Goal: Task Accomplishment & Management: Manage account settings

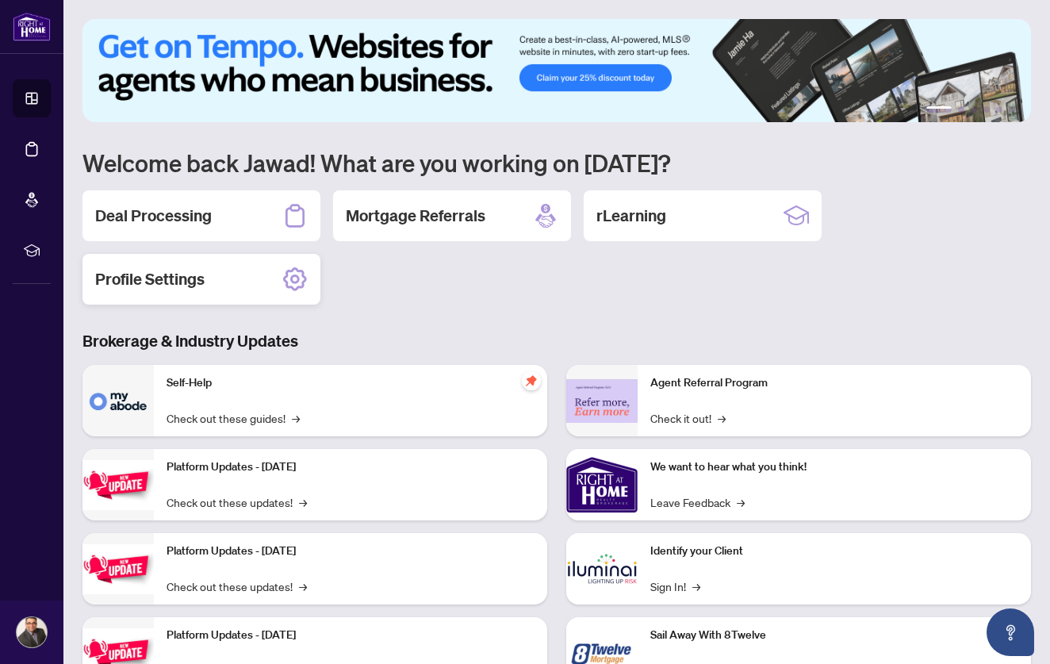
click at [284, 278] on icon at bounding box center [295, 279] width 24 height 24
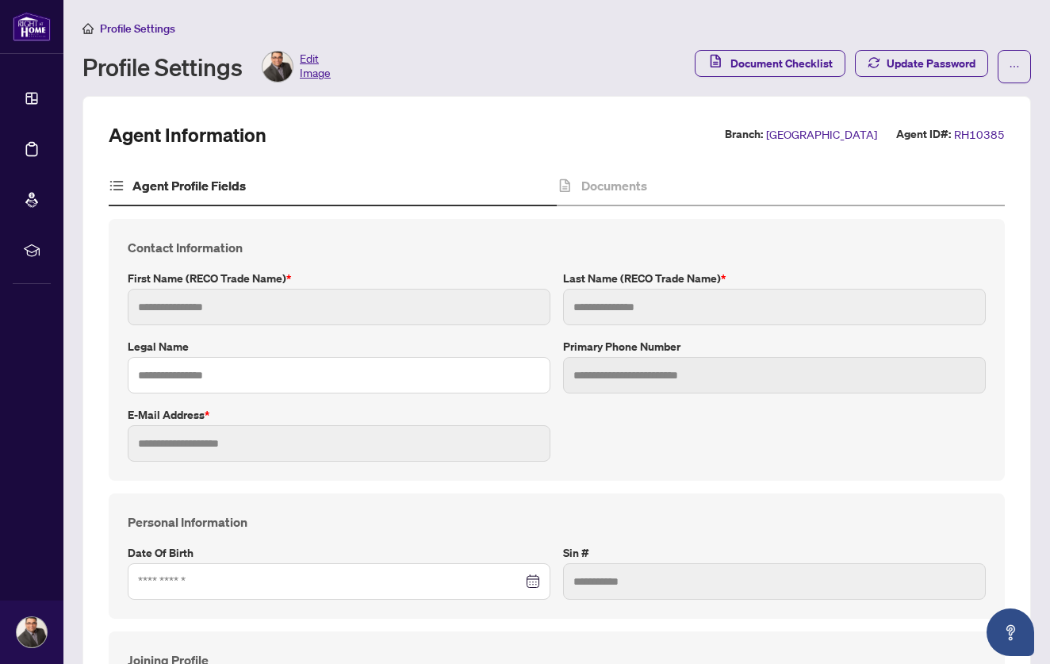
type input "**********"
type input "*****"
type input "******"
type input "**********"
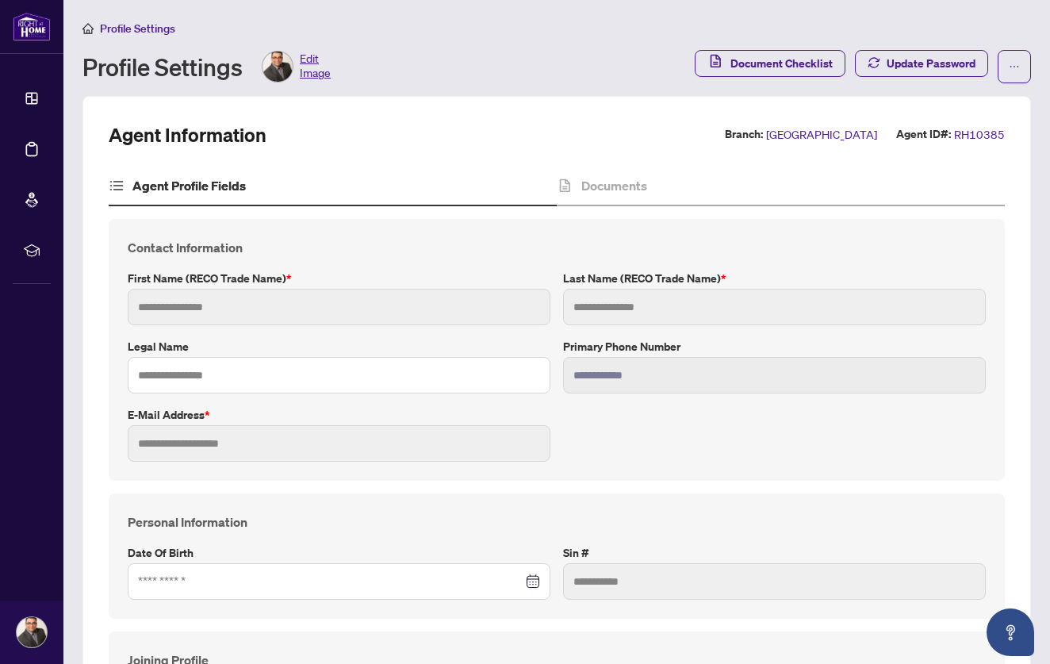
type input "*********"
type input "**********"
type input "*******"
type input "****"
type input "**********"
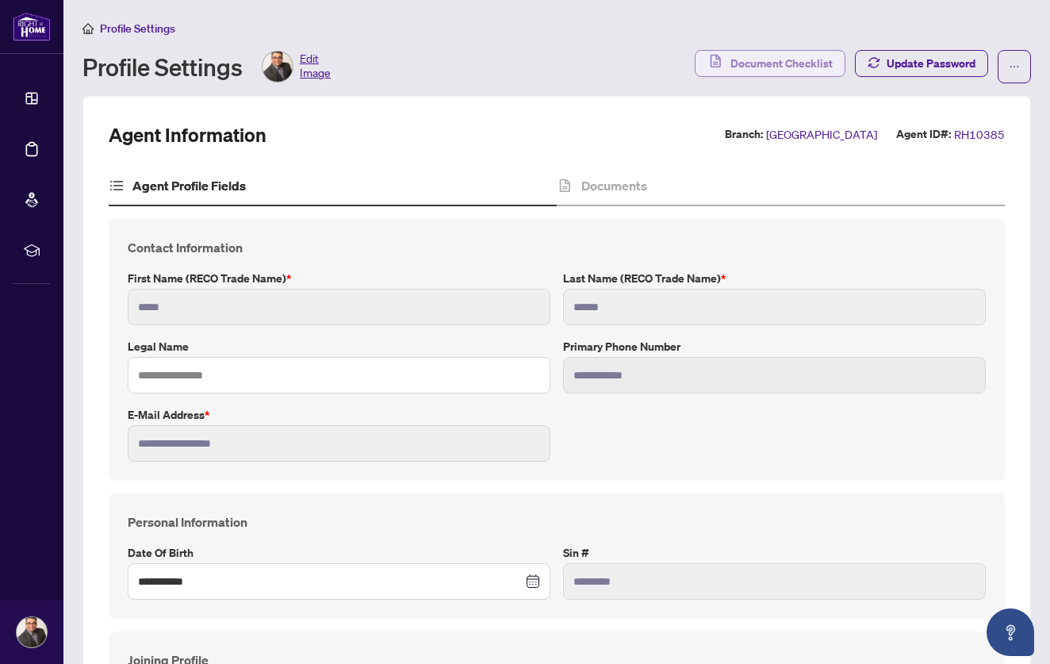
click at [779, 62] on span "Document Checklist" at bounding box center [782, 63] width 102 height 25
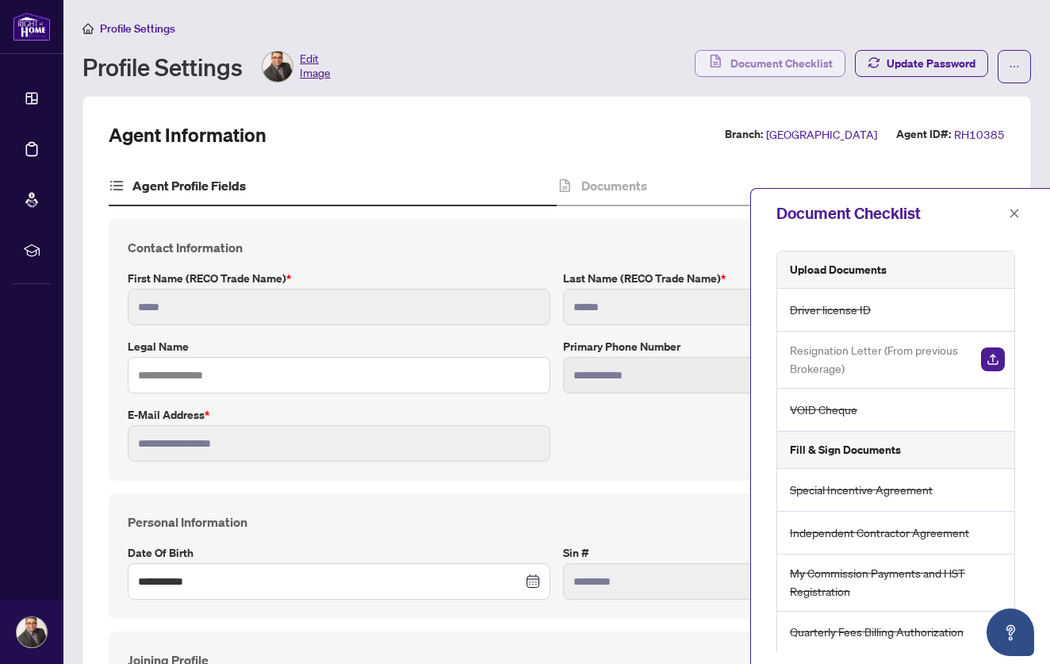
click at [774, 64] on span "Document Checklist" at bounding box center [782, 63] width 102 height 25
click at [639, 186] on h4 "Documents" at bounding box center [614, 185] width 66 height 19
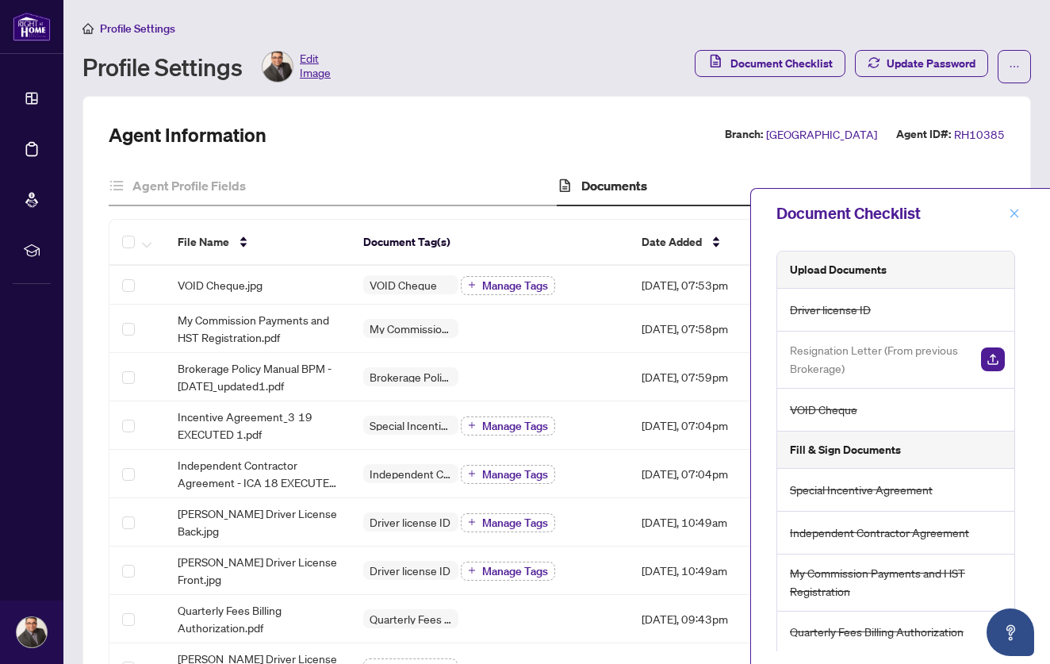
click at [1015, 213] on icon "close" at bounding box center [1015, 213] width 9 height 9
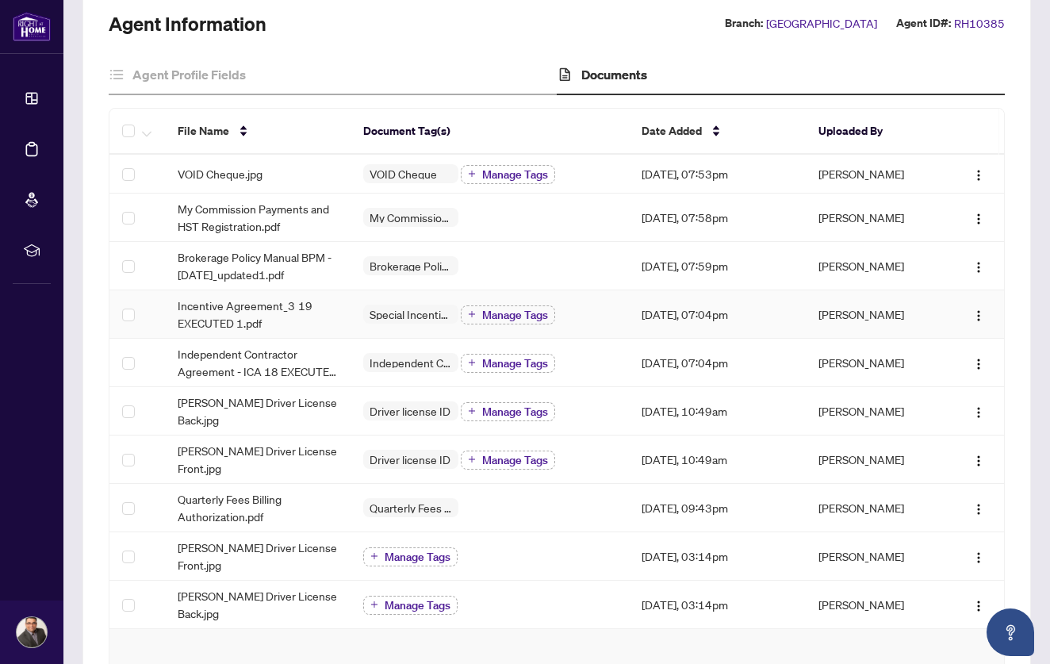
scroll to position [138, 0]
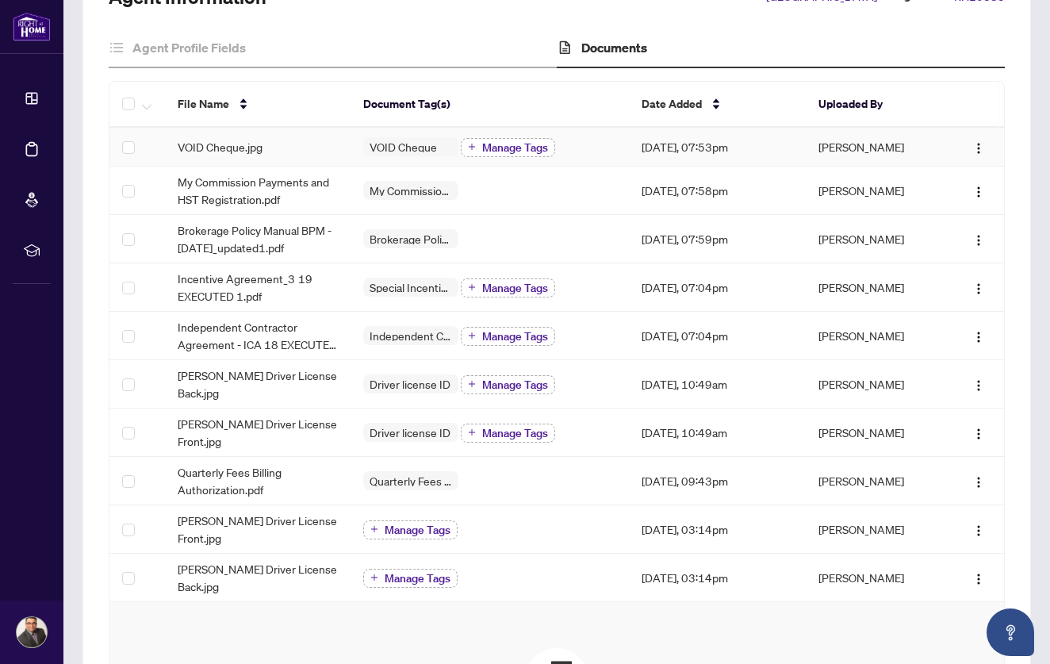
click at [532, 148] on span "Manage Tags" at bounding box center [515, 147] width 66 height 11
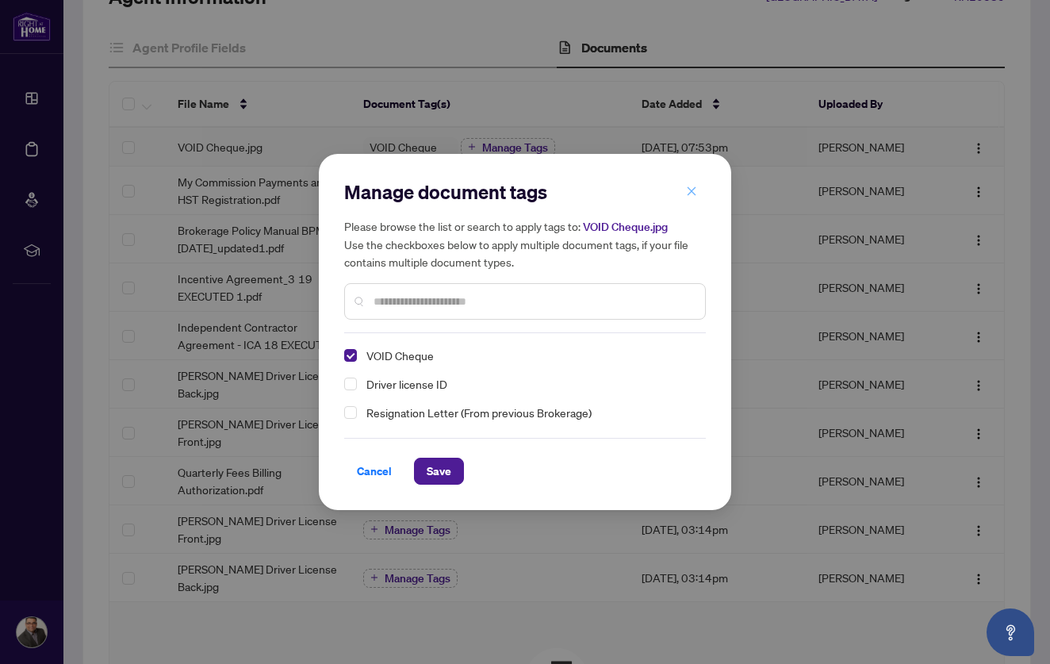
click at [689, 193] on icon "close" at bounding box center [691, 191] width 11 height 11
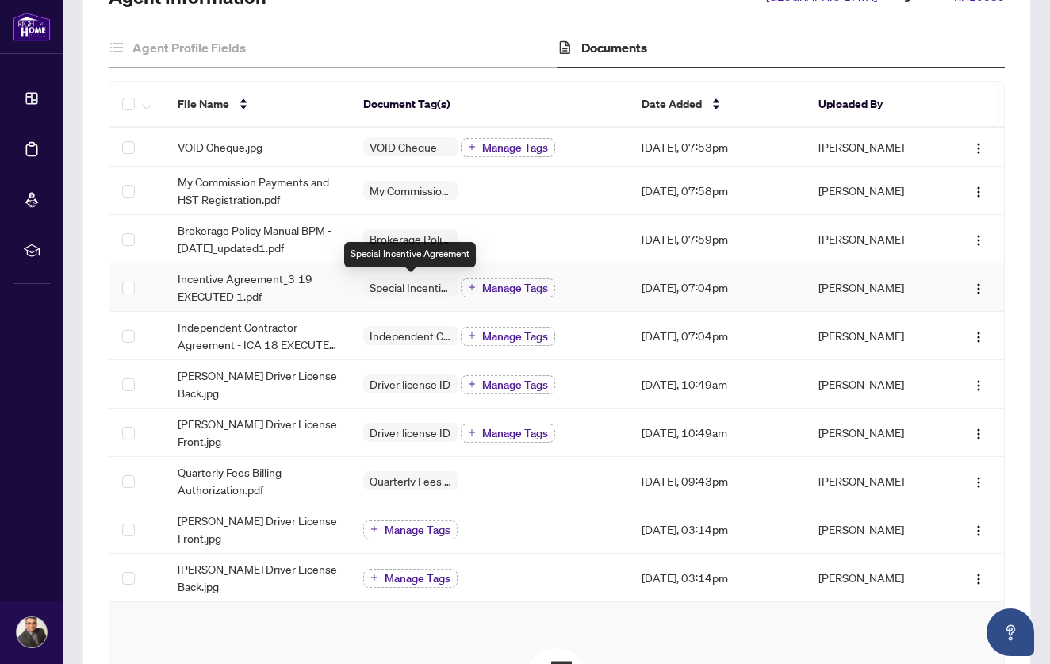
click at [430, 285] on span "Special Incentive Agreement" at bounding box center [410, 287] width 95 height 11
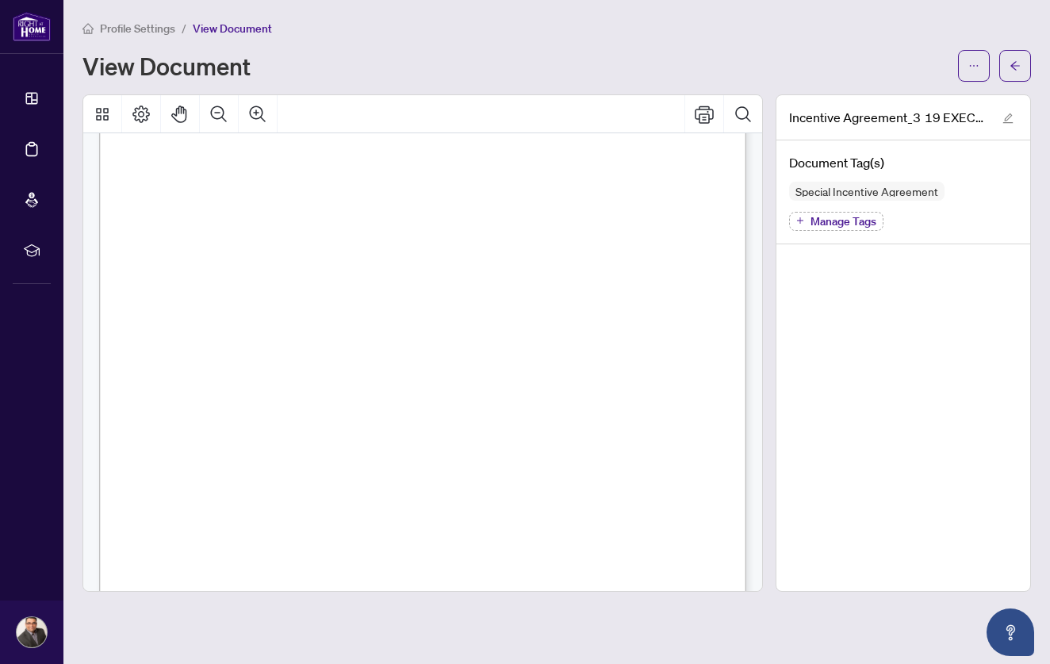
scroll to position [1785, 0]
click at [1015, 61] on icon "arrow-left" at bounding box center [1015, 65] width 11 height 11
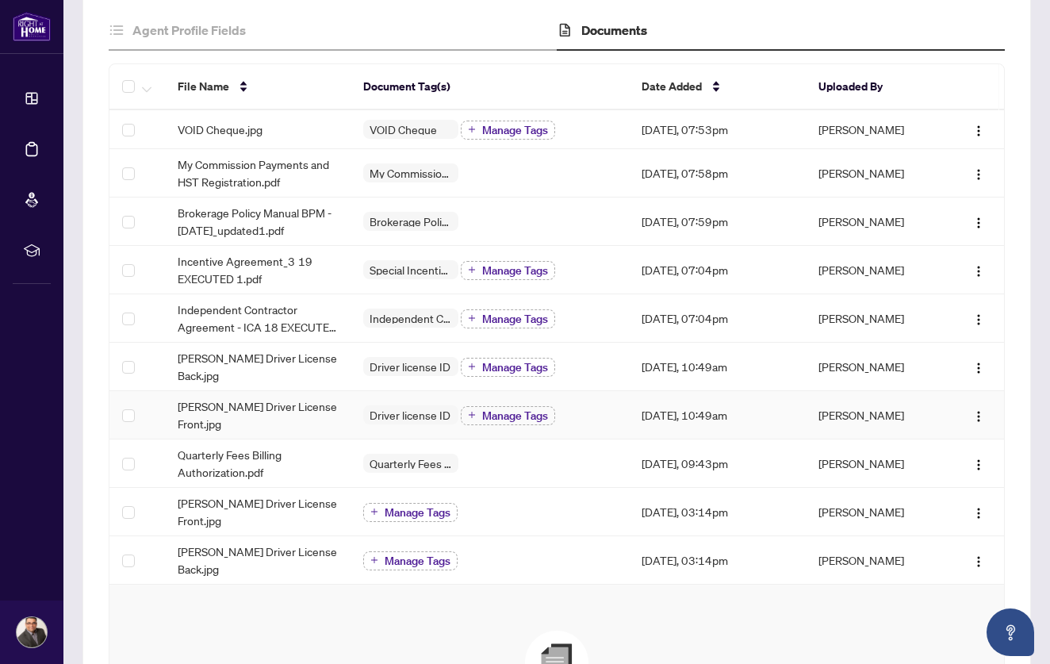
scroll to position [159, 0]
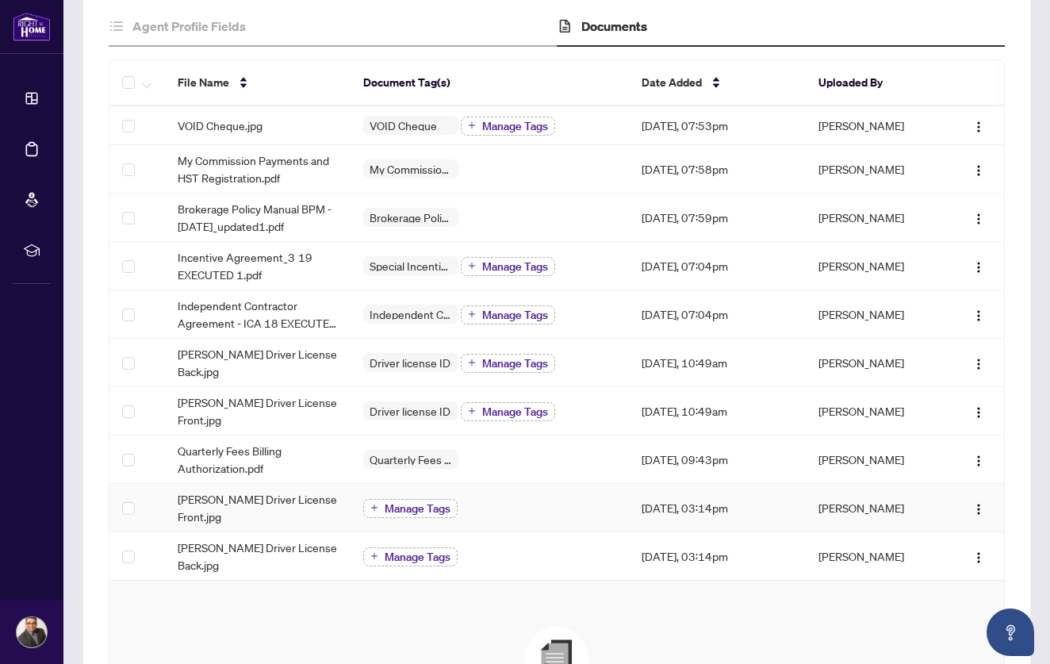
click at [387, 509] on span "Manage Tags" at bounding box center [418, 508] width 66 height 11
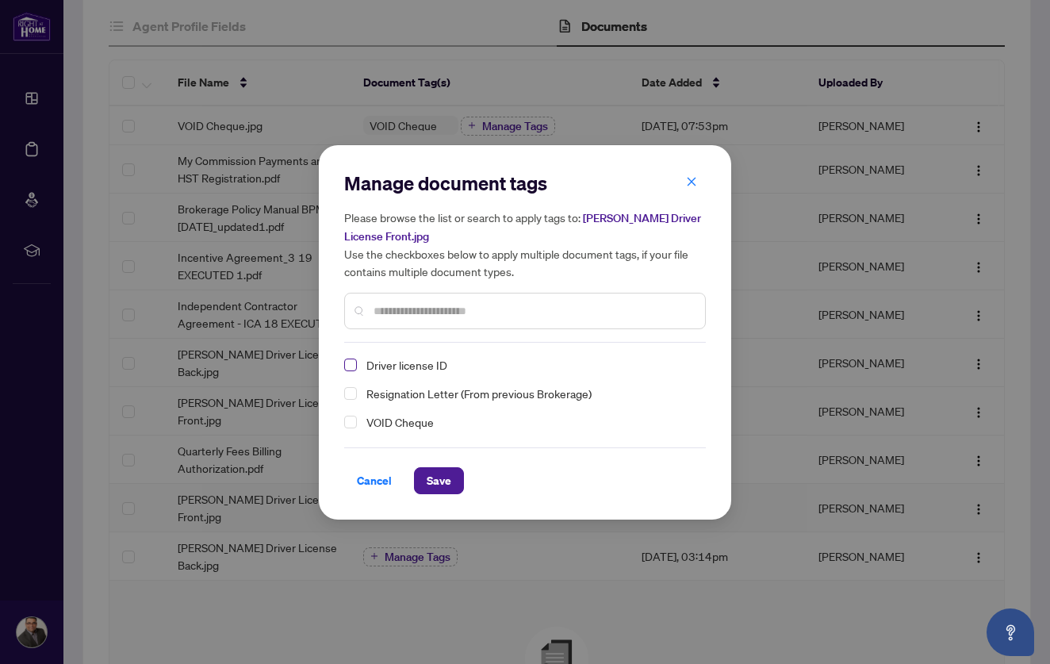
click at [351, 359] on span "Select Driver license ID" at bounding box center [350, 365] width 13 height 13
click at [442, 480] on span "Save" at bounding box center [439, 480] width 25 height 25
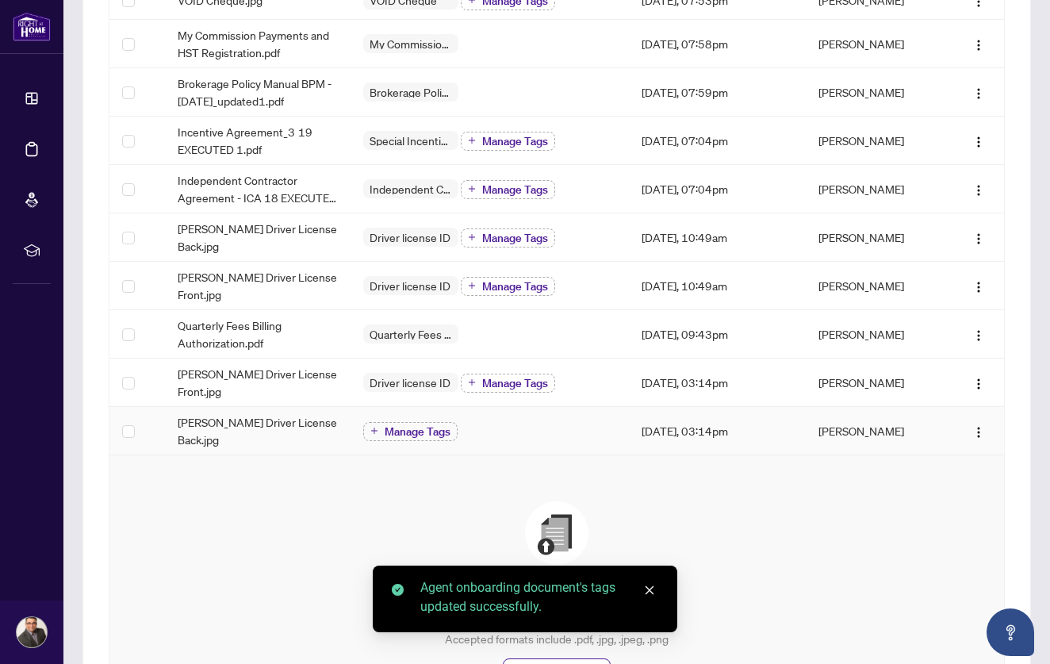
scroll to position [289, 0]
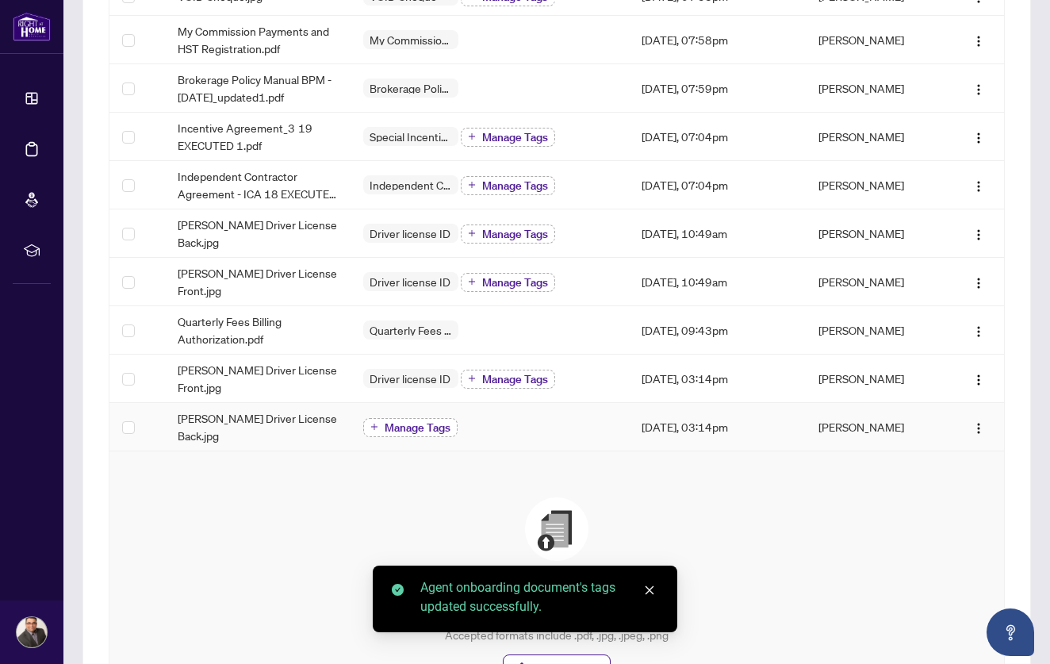
click at [418, 427] on span "Manage Tags" at bounding box center [418, 427] width 66 height 11
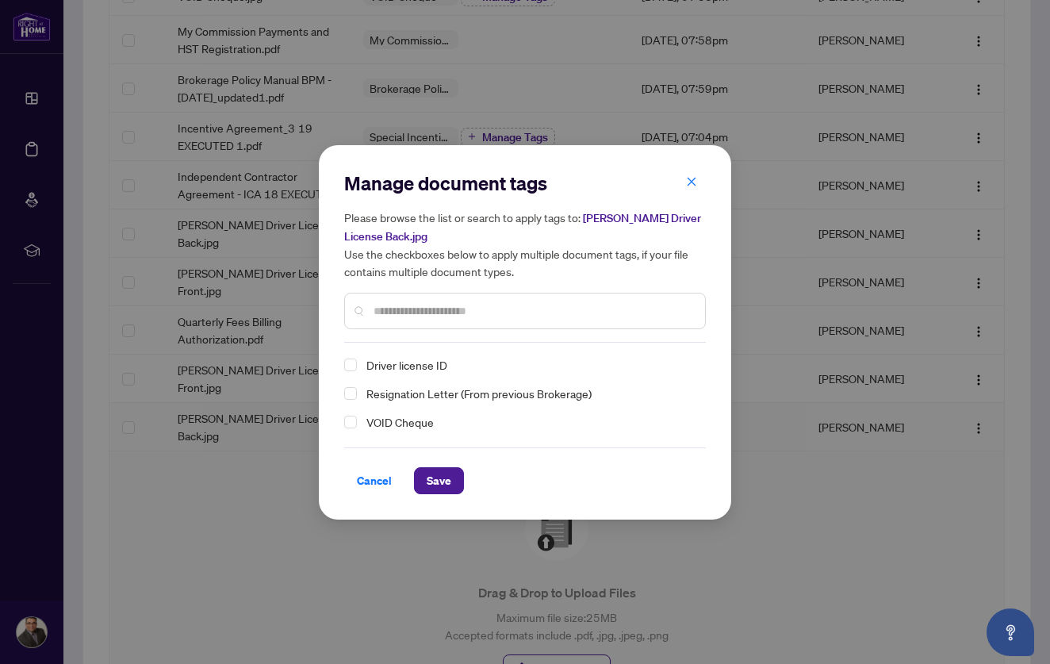
click at [394, 353] on div "Manage document tags Please browse the list or search to apply tags to: [PERSON…" at bounding box center [525, 333] width 362 height 324
click at [355, 368] on span "Select Driver license ID" at bounding box center [350, 365] width 13 height 13
click at [429, 476] on span "Save" at bounding box center [439, 480] width 25 height 25
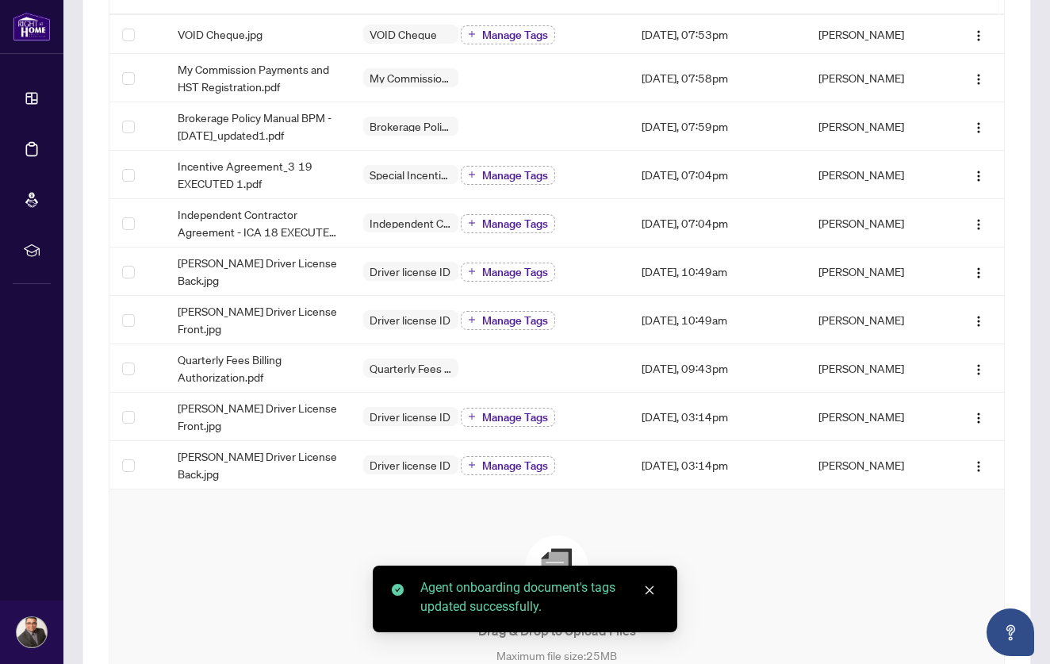
scroll to position [233, 0]
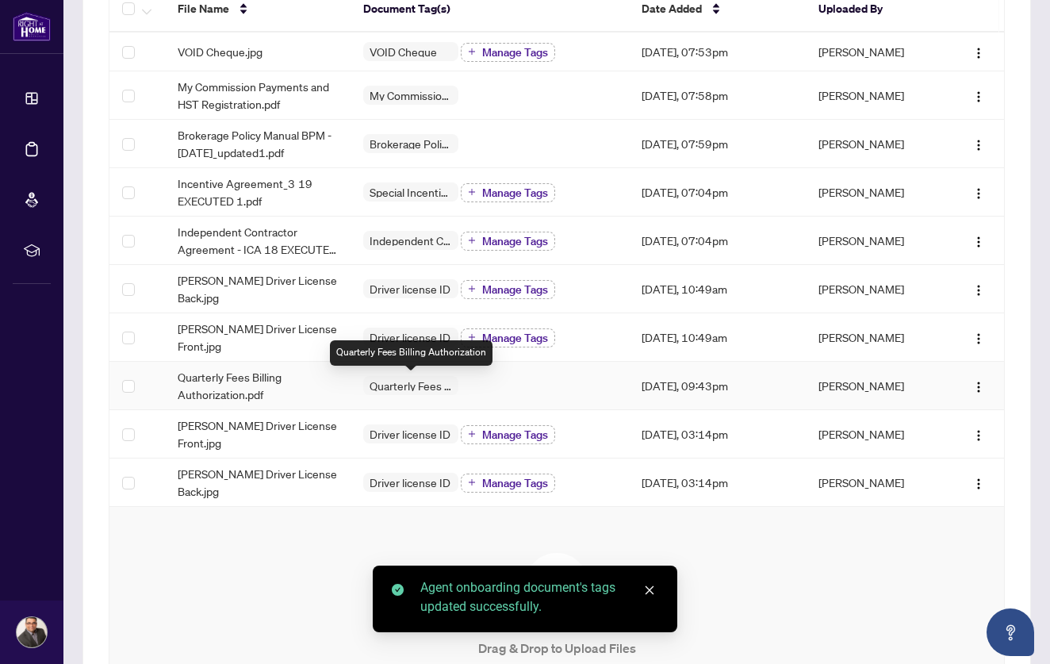
click at [419, 382] on span "Quarterly Fees Billing Authorization" at bounding box center [410, 385] width 95 height 11
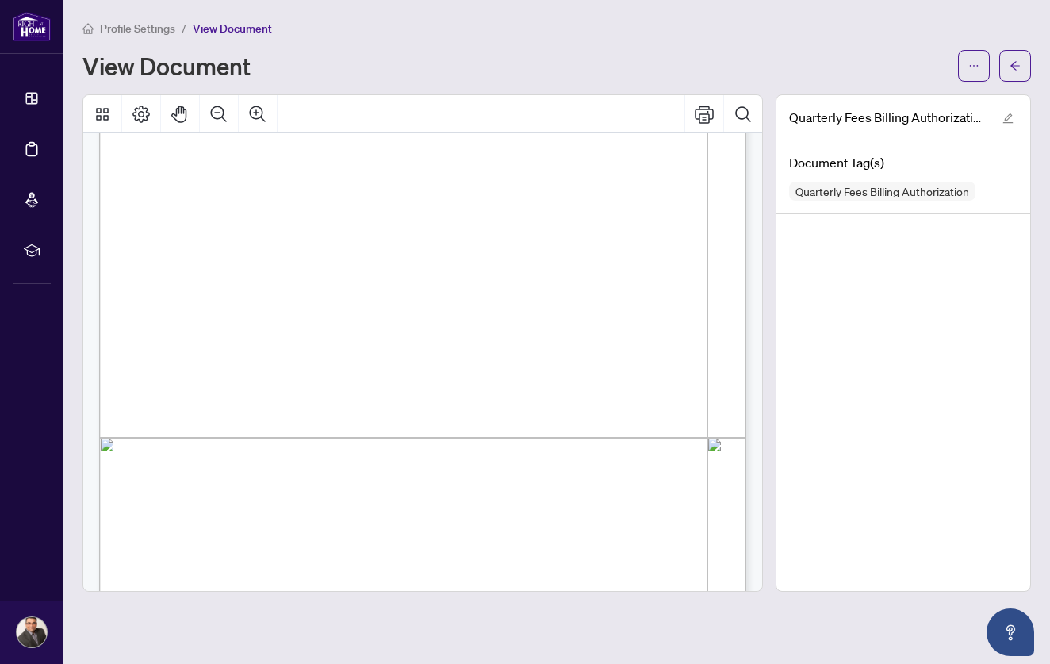
scroll to position [364, 0]
click at [138, 113] on icon "Page Layout" at bounding box center [141, 114] width 19 height 19
click at [102, 109] on icon "Thumbnails" at bounding box center [102, 114] width 19 height 19
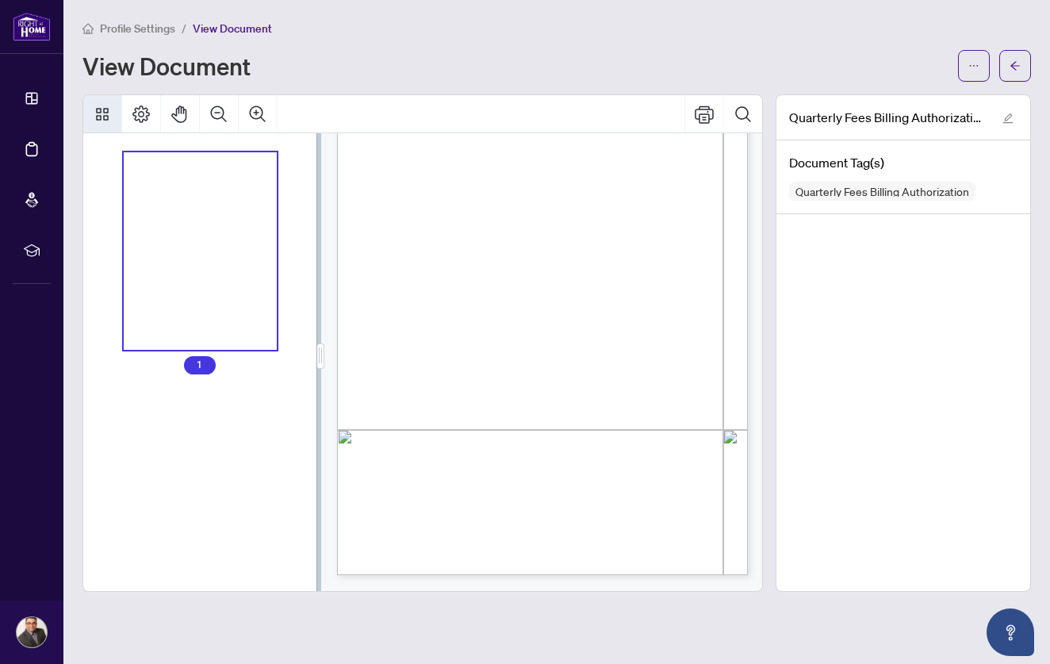
scroll to position [105, 0]
click at [102, 109] on icon "Thumbnails" at bounding box center [102, 114] width 19 height 19
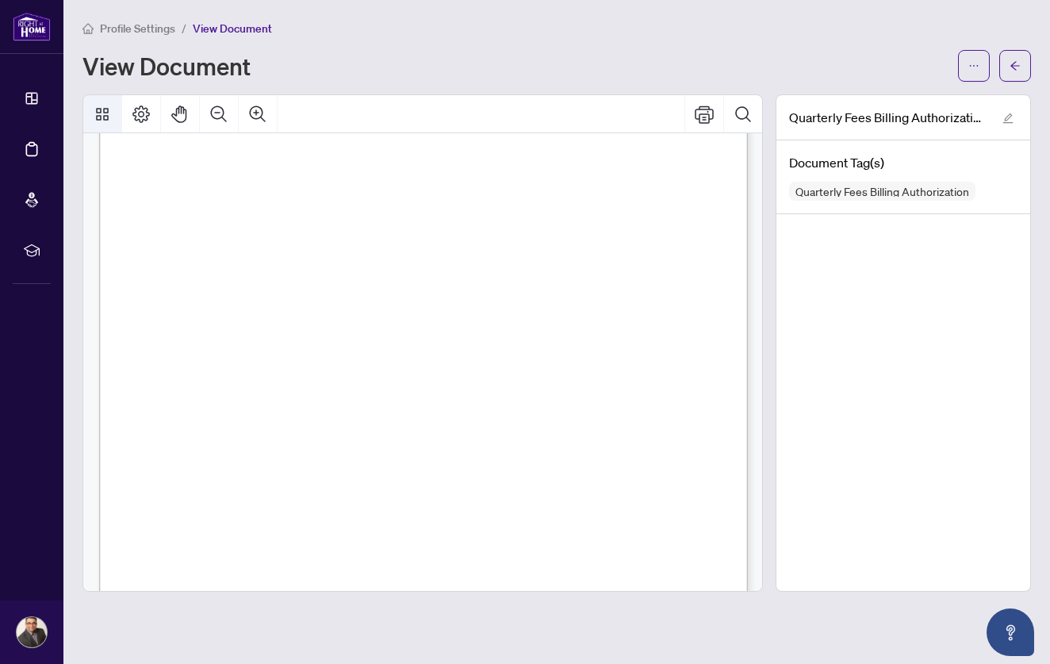
scroll to position [167, 0]
click at [1007, 117] on icon "edit" at bounding box center [1008, 118] width 11 height 11
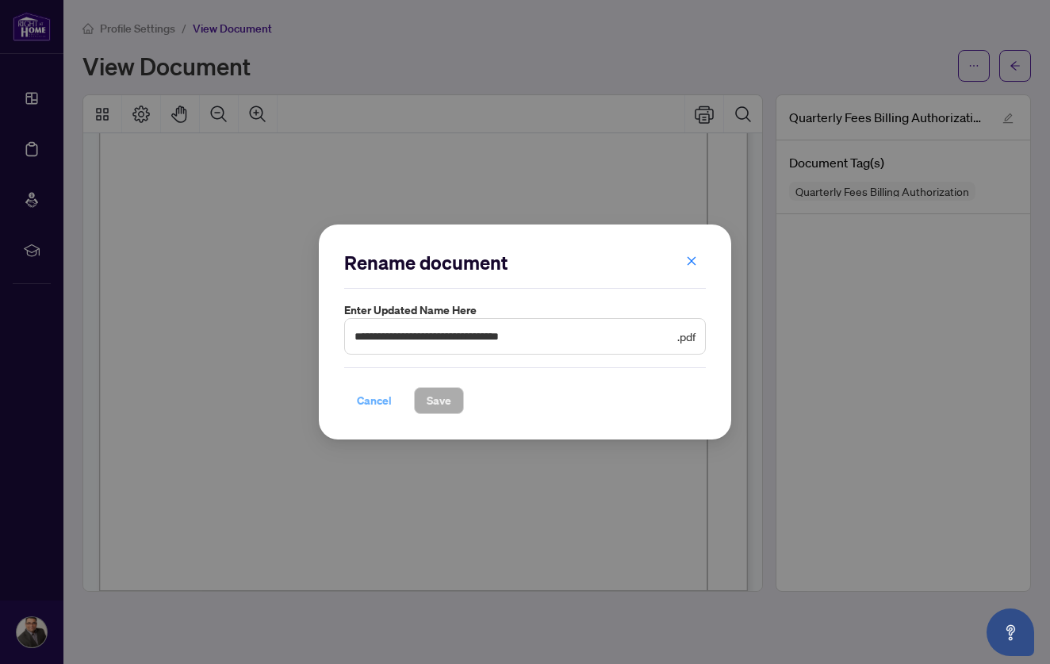
click at [364, 397] on span "Cancel" at bounding box center [374, 400] width 35 height 25
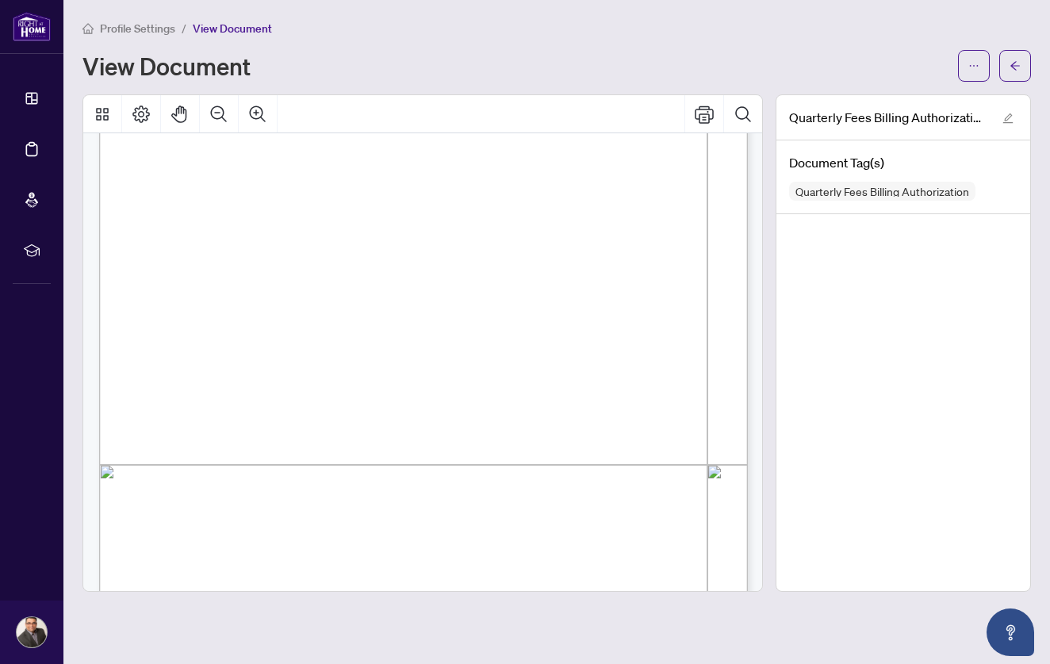
scroll to position [295, 0]
click at [334, 335] on span "☐" at bounding box center [332, 337] width 9 height 16
click at [155, 26] on span "Profile Settings" at bounding box center [137, 28] width 75 height 14
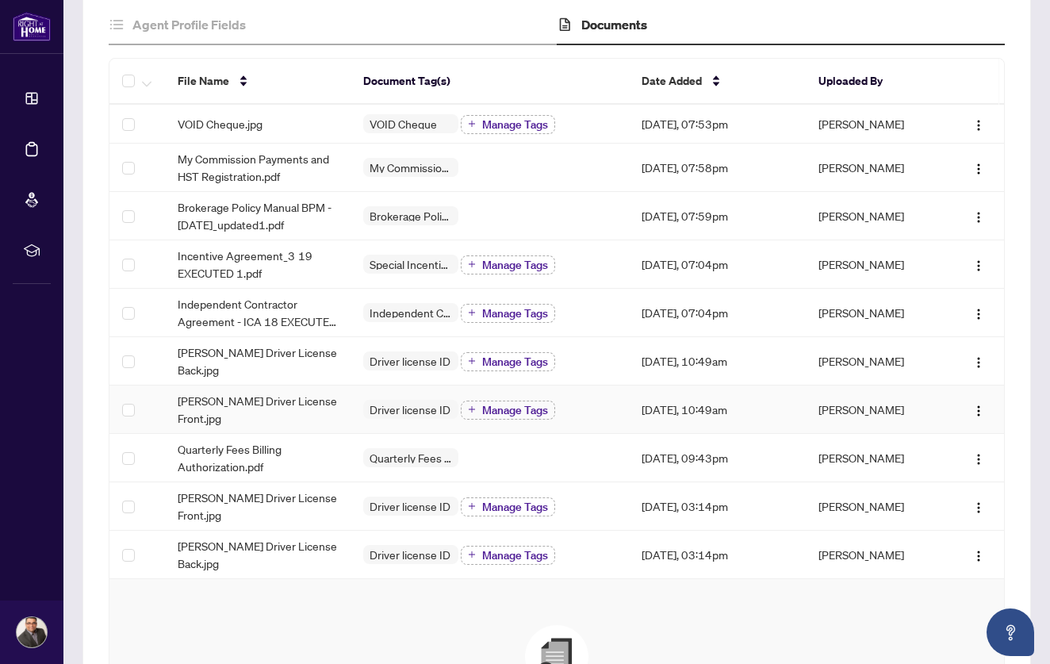
scroll to position [175, 0]
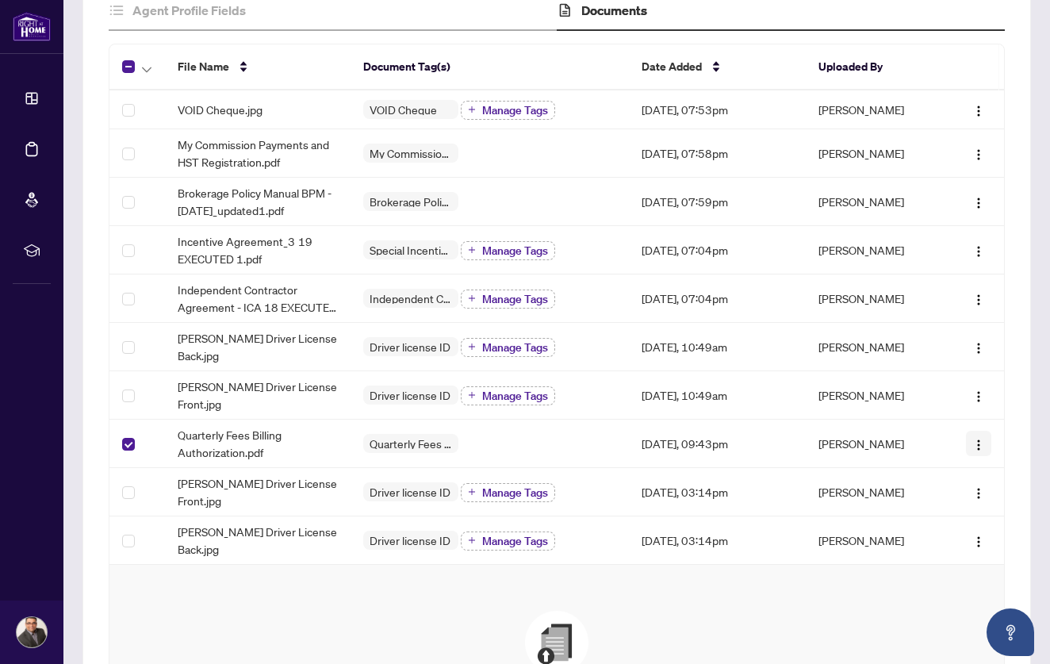
click at [975, 442] on img "button" at bounding box center [978, 445] width 13 height 13
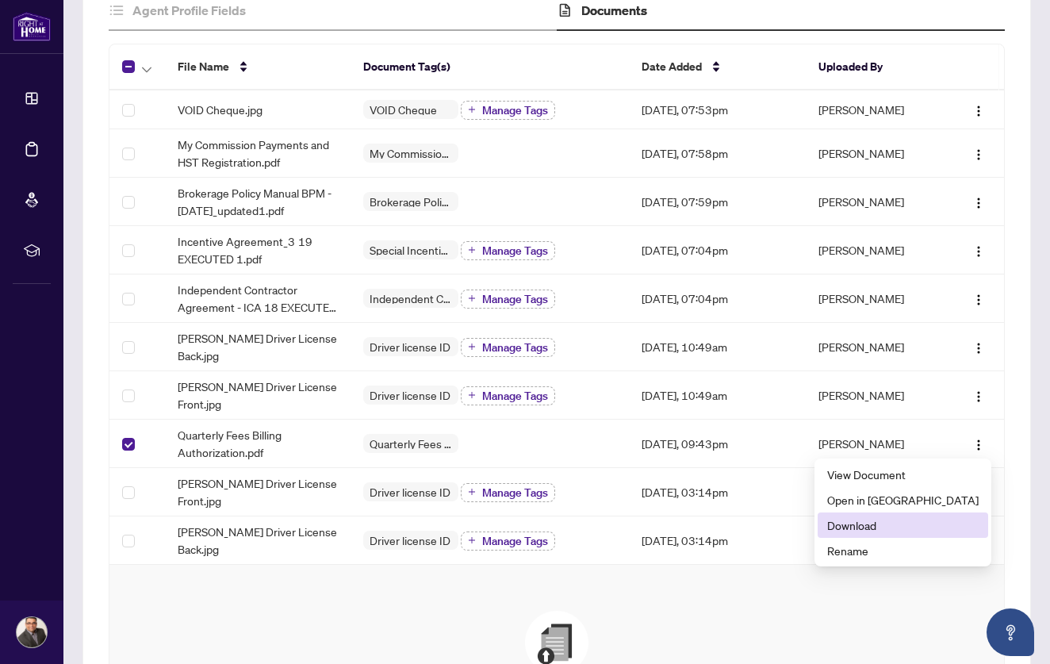
click at [923, 525] on span "Download" at bounding box center [903, 524] width 152 height 17
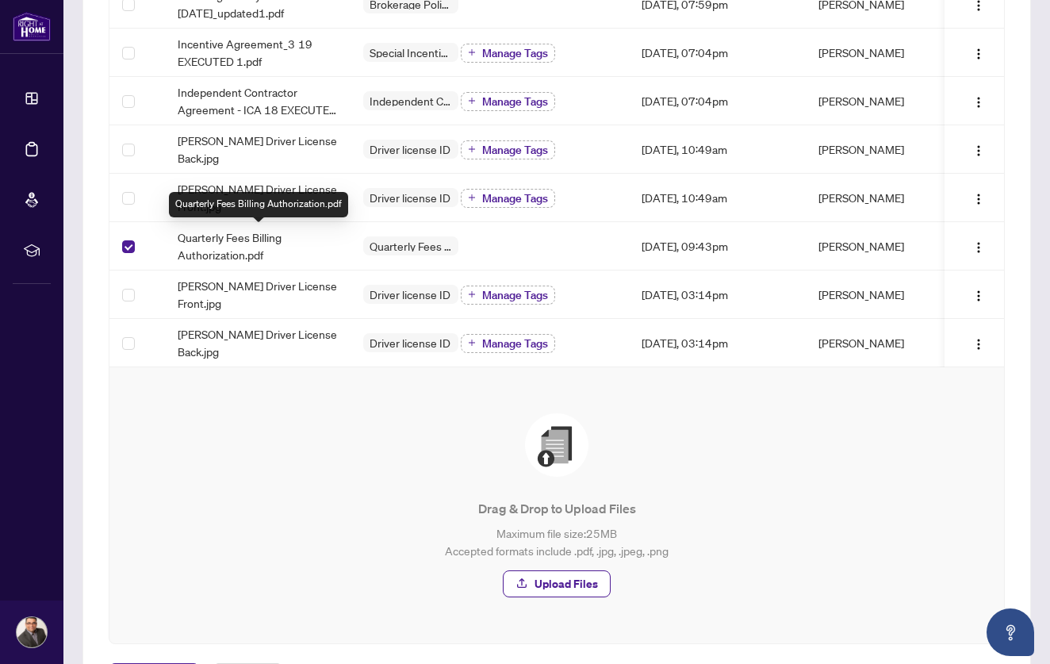
scroll to position [374, 0]
click at [558, 578] on span "Upload Files" at bounding box center [566, 582] width 63 height 25
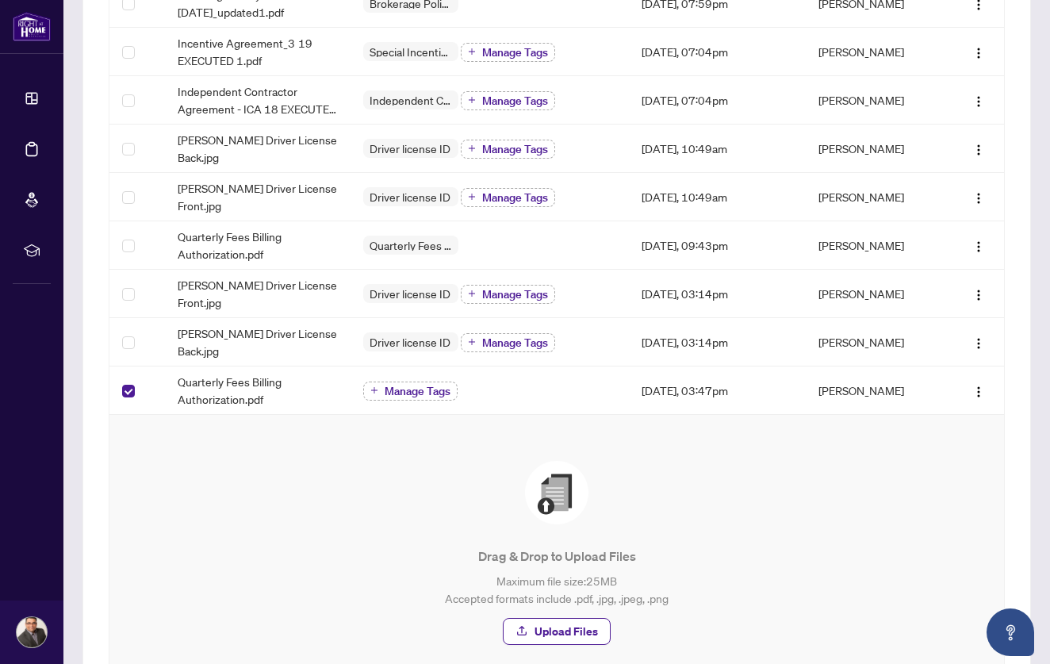
click at [432, 389] on span "Manage Tags" at bounding box center [418, 390] width 66 height 11
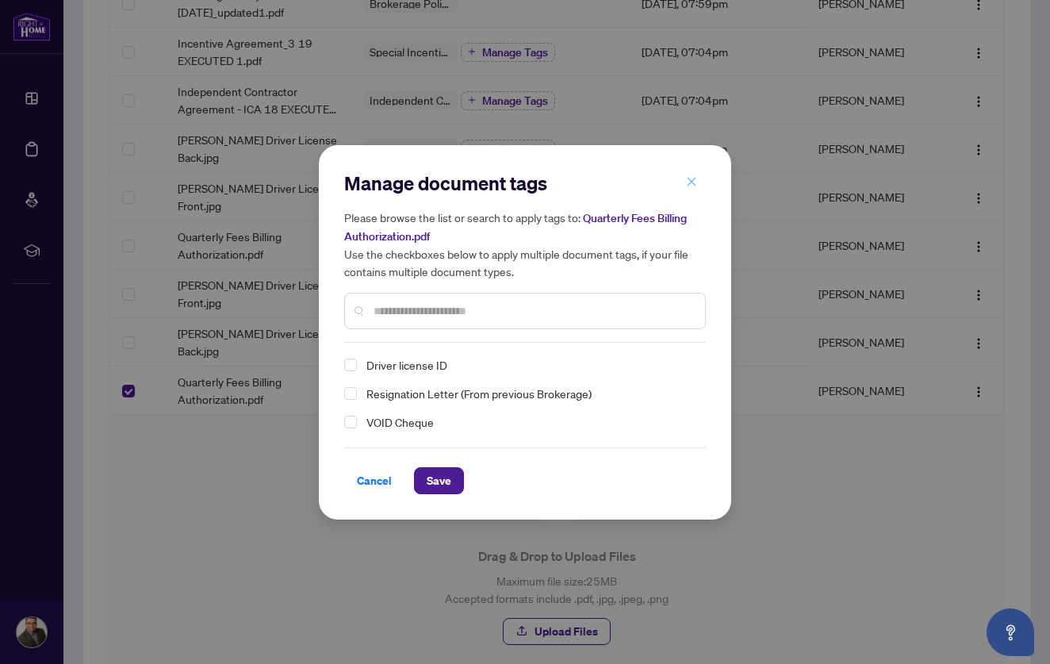
click at [692, 182] on icon "close" at bounding box center [691, 181] width 11 height 11
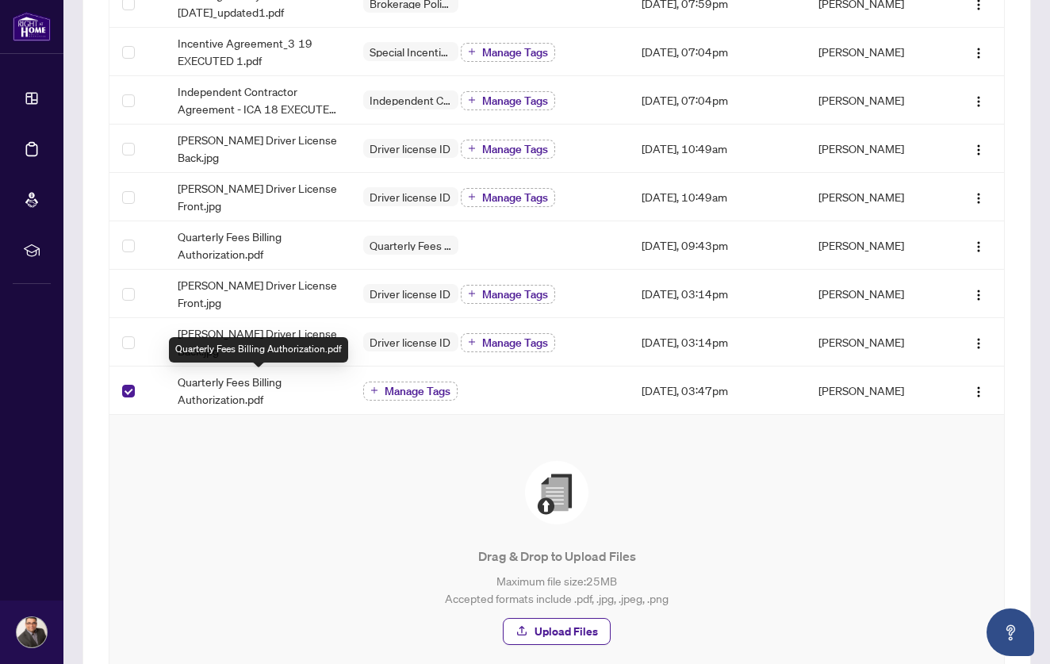
click at [269, 447] on div "Drag & Drop to Upload Files Maximum file size: 25 MB Accepted formats include .…" at bounding box center [556, 553] width 831 height 213
click at [132, 393] on span at bounding box center [128, 391] width 13 height 13
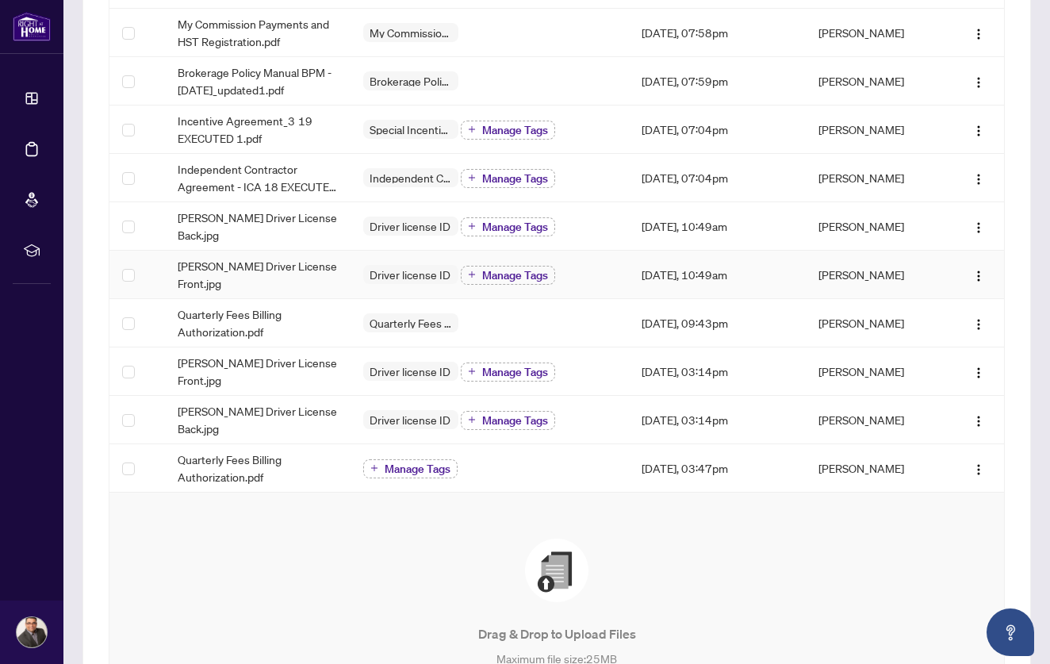
scroll to position [298, 0]
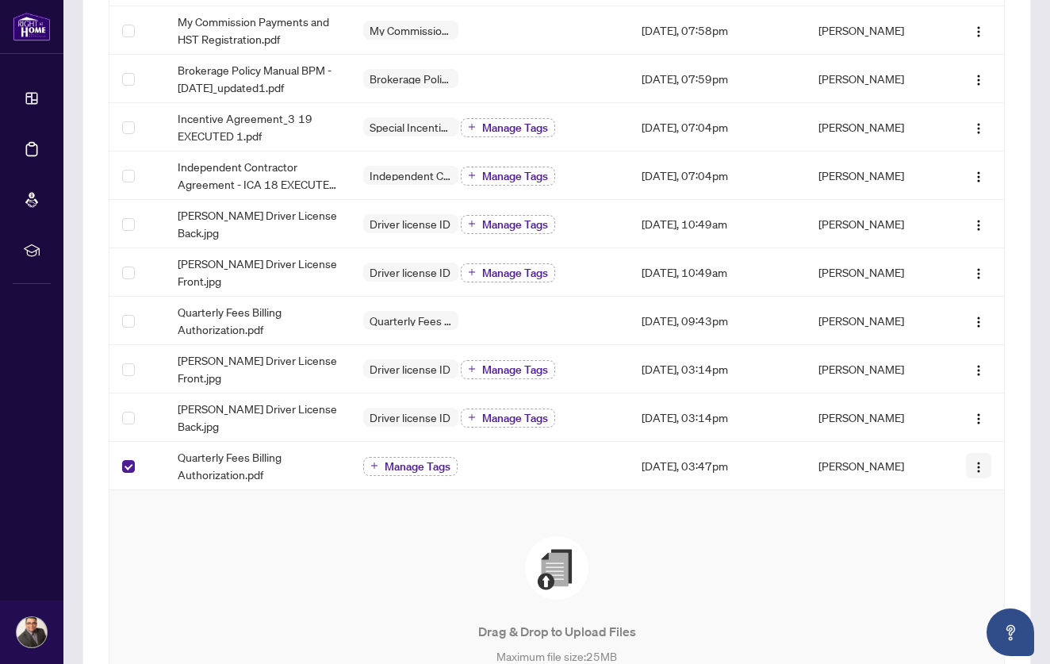
click at [972, 473] on img "button" at bounding box center [978, 467] width 13 height 13
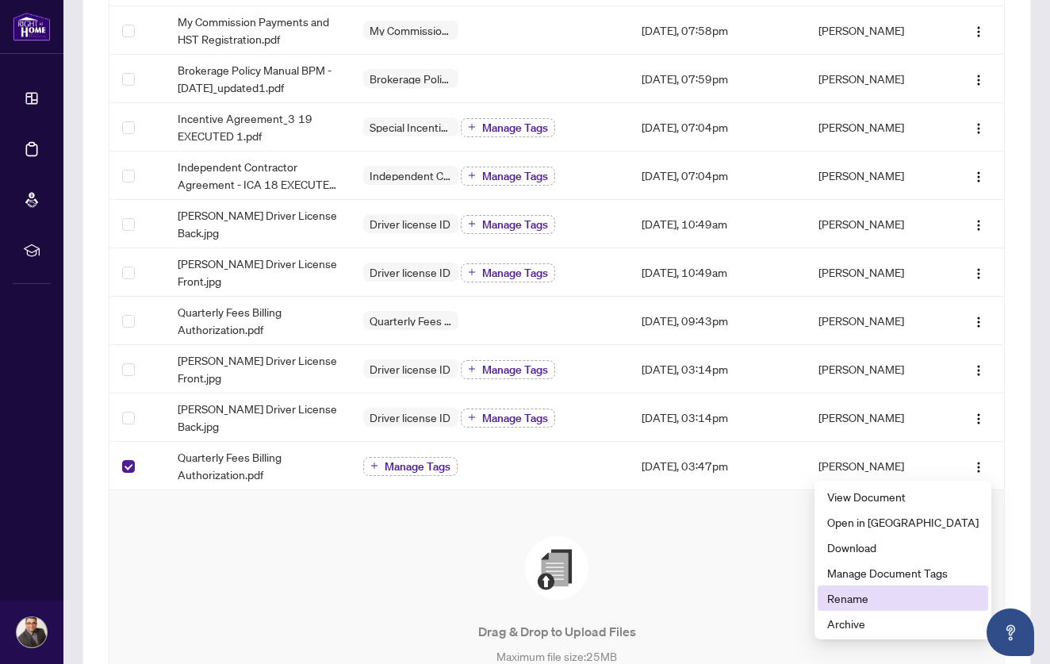
click at [908, 595] on span "Rename" at bounding box center [903, 597] width 152 height 17
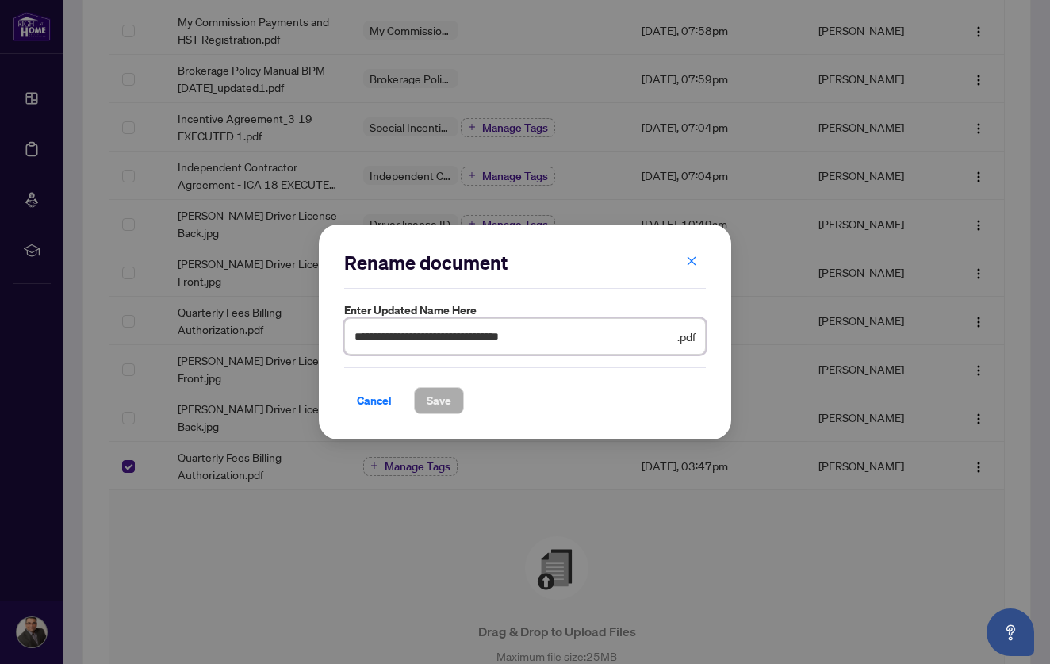
click at [359, 335] on input "**********" at bounding box center [515, 336] width 320 height 17
click at [549, 335] on input "**********" at bounding box center [515, 336] width 320 height 17
click at [358, 338] on input "**********" at bounding box center [515, 336] width 320 height 17
type input "**********"
click at [448, 405] on span "Save" at bounding box center [439, 400] width 25 height 25
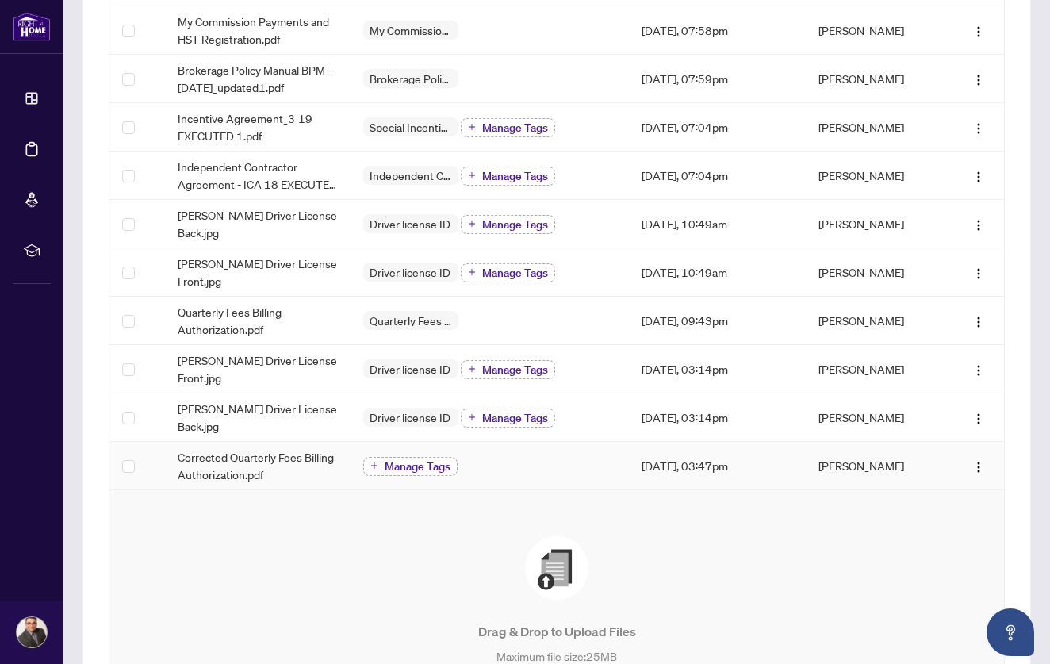
click at [411, 465] on span "Manage Tags" at bounding box center [418, 466] width 66 height 11
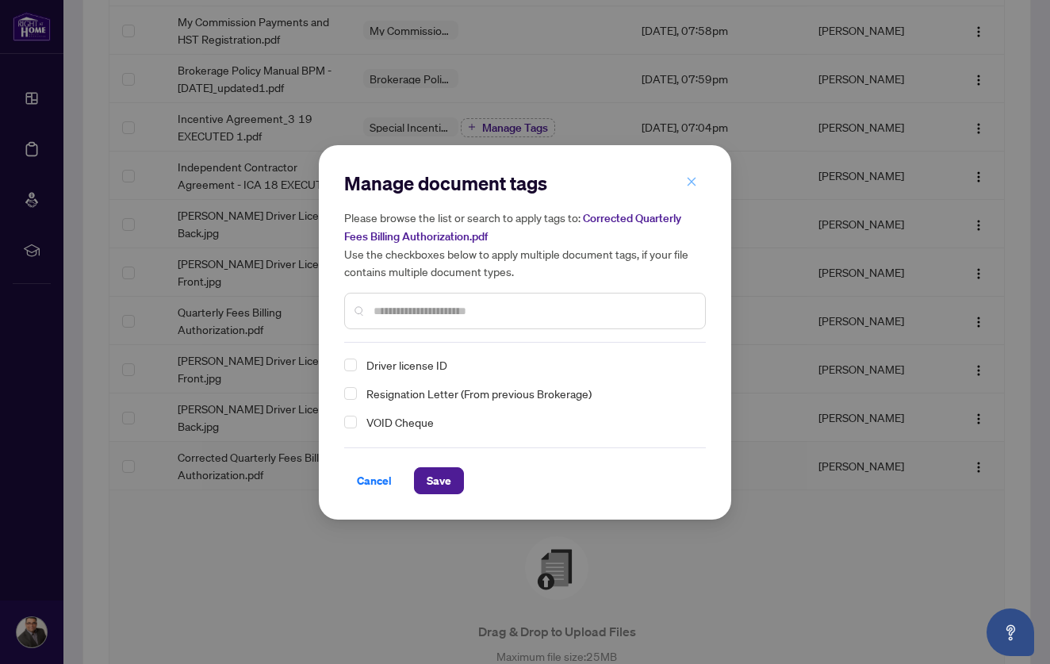
click at [694, 181] on icon "close" at bounding box center [692, 182] width 9 height 9
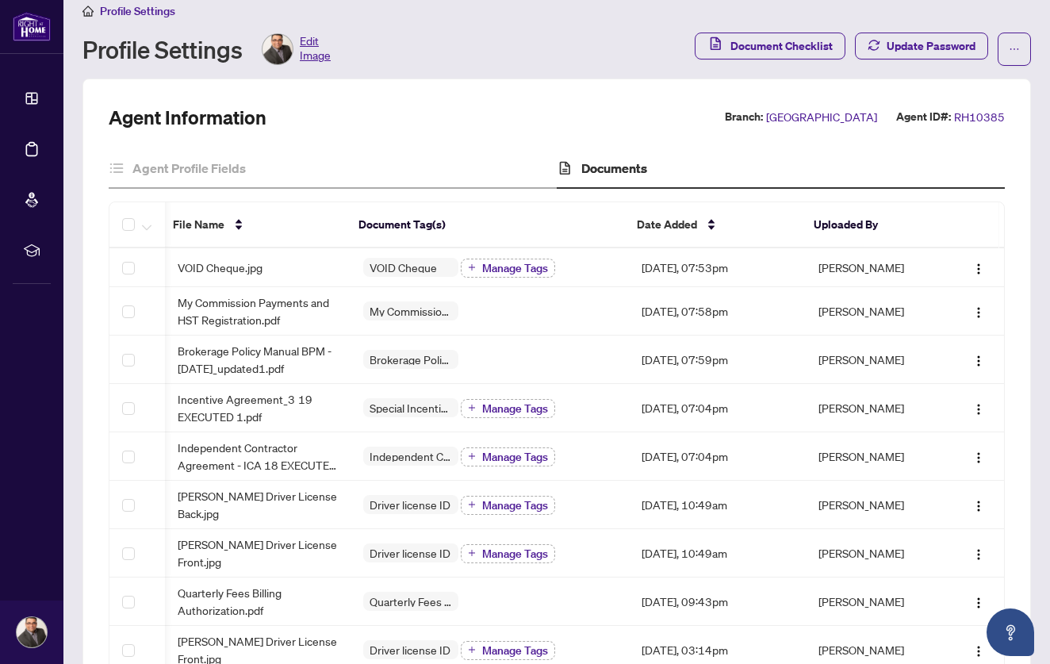
scroll to position [27, 0]
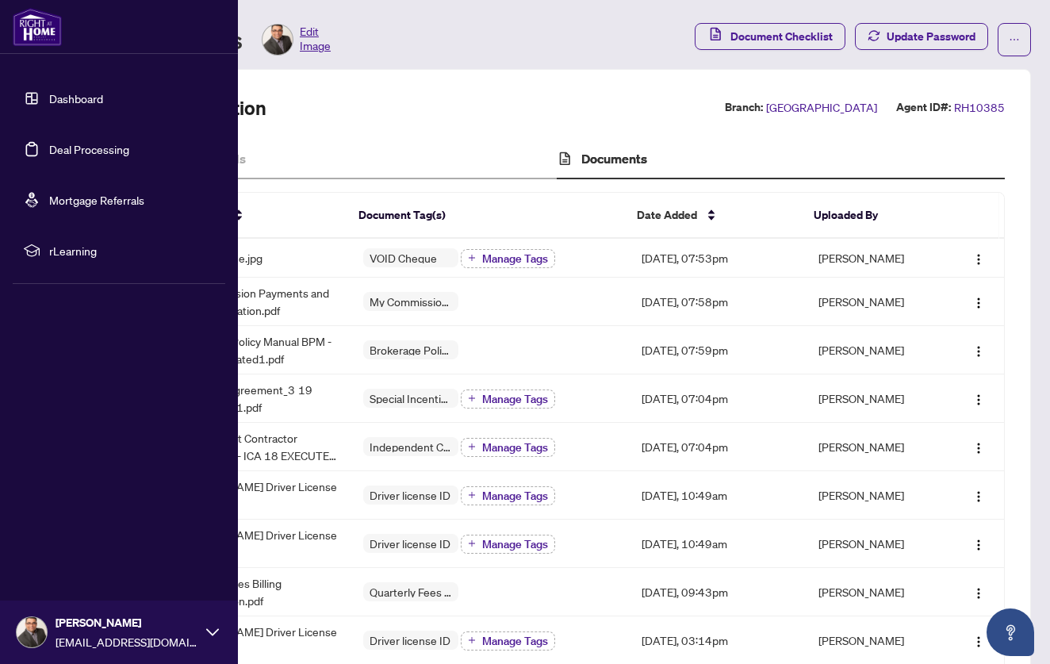
click at [49, 102] on link "Dashboard" at bounding box center [76, 98] width 54 height 14
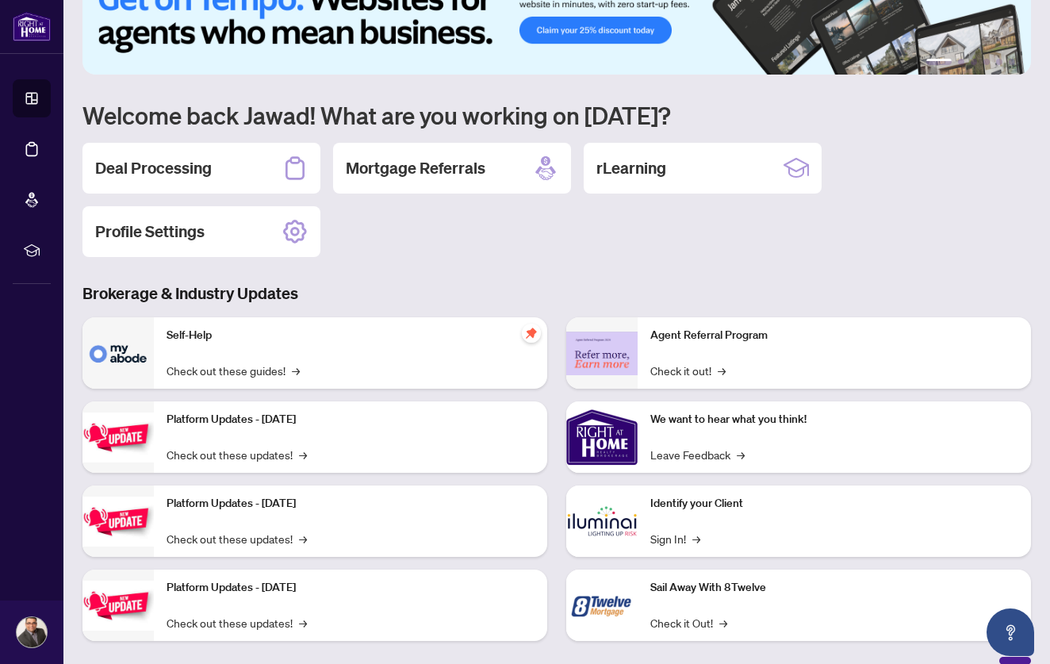
scroll to position [56, 0]
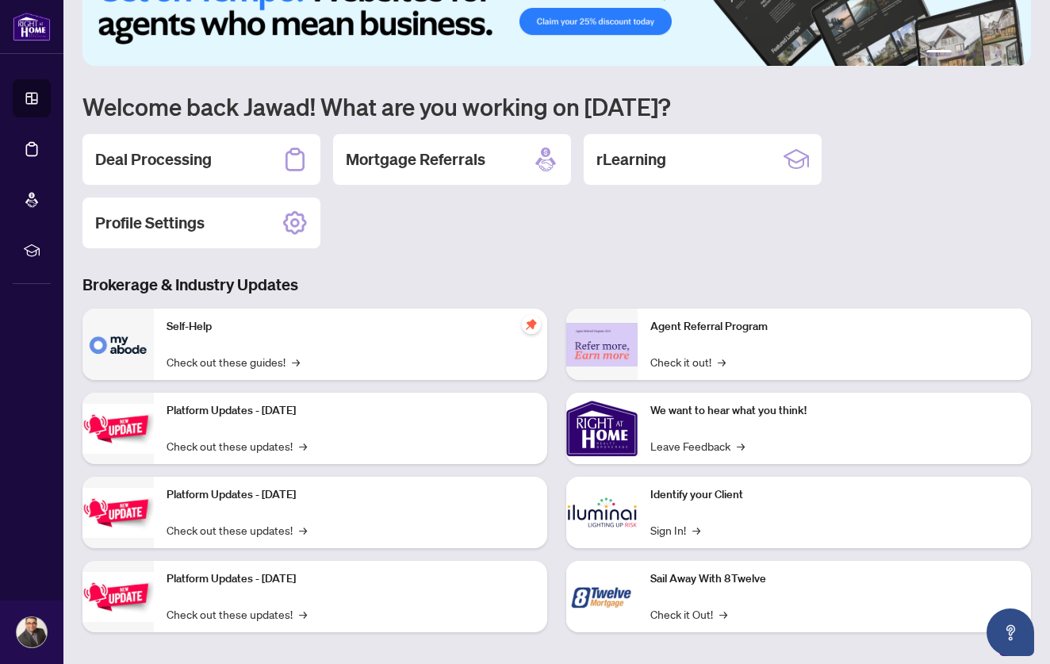
click at [333, 337] on div "Self-Help Check out these guides! →" at bounding box center [350, 344] width 393 height 71
click at [274, 362] on link "Check out these guides! →" at bounding box center [233, 361] width 133 height 17
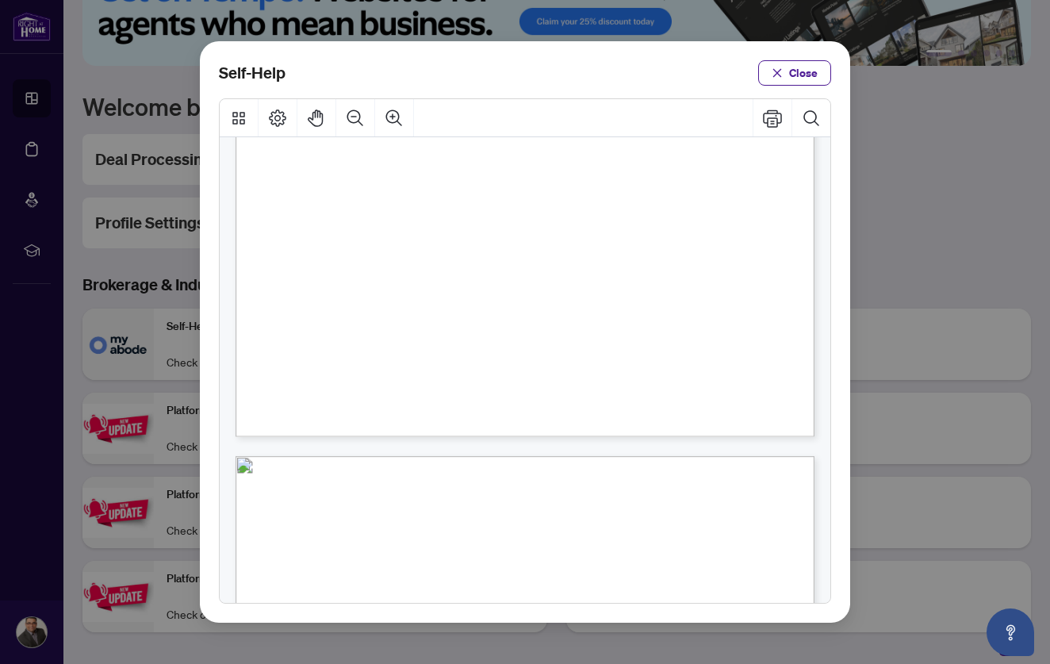
scroll to position [79, 0]
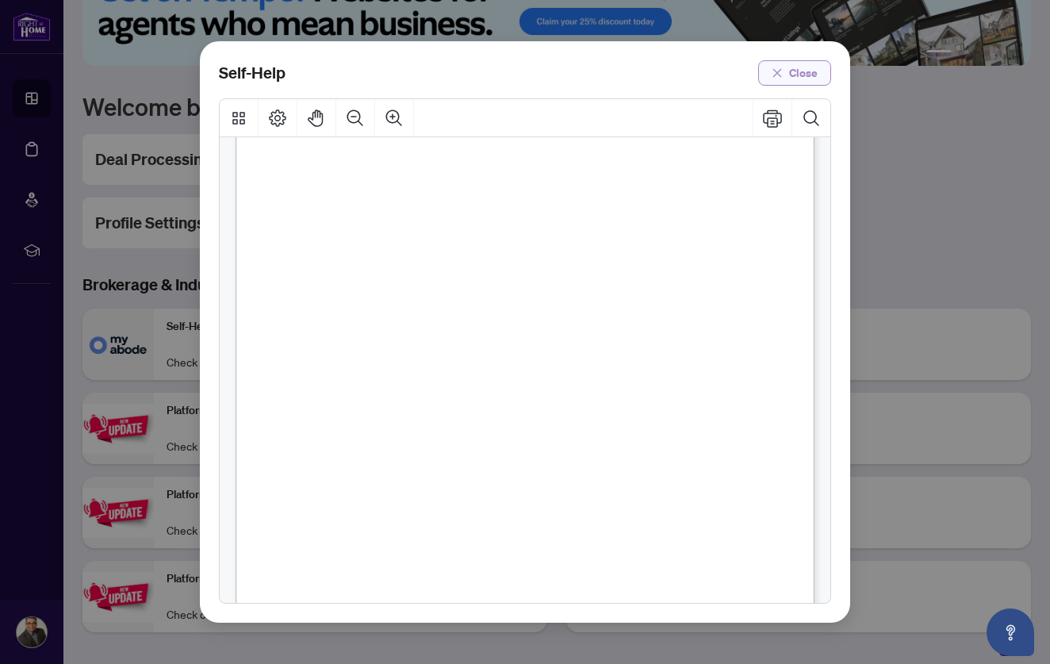
click at [802, 62] on span "Close" at bounding box center [803, 72] width 29 height 25
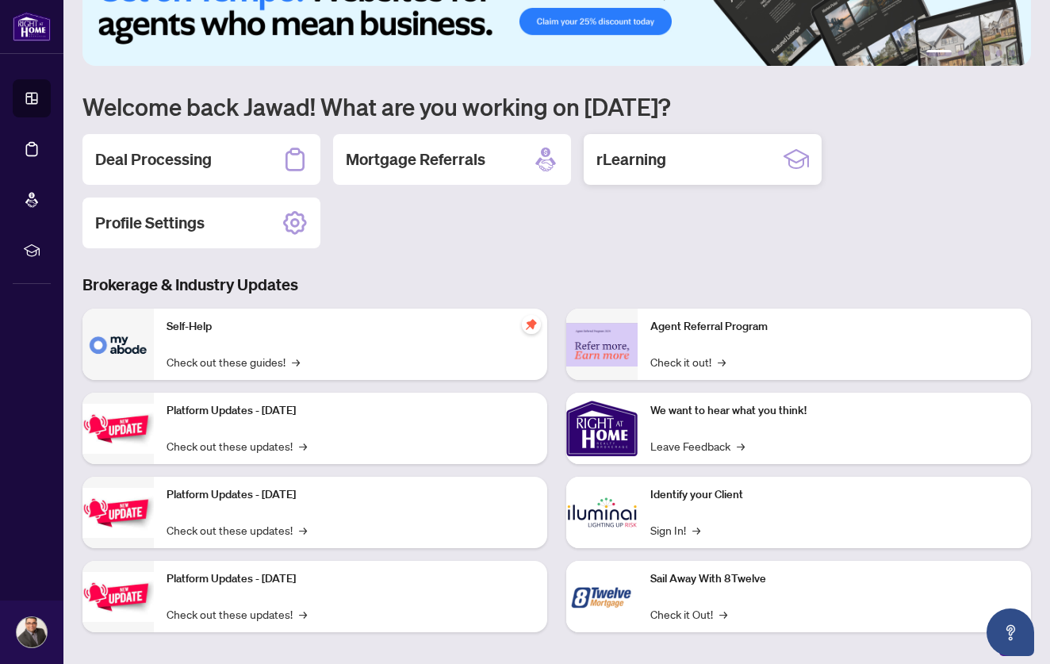
click at [730, 163] on div "rLearning" at bounding box center [703, 159] width 238 height 51
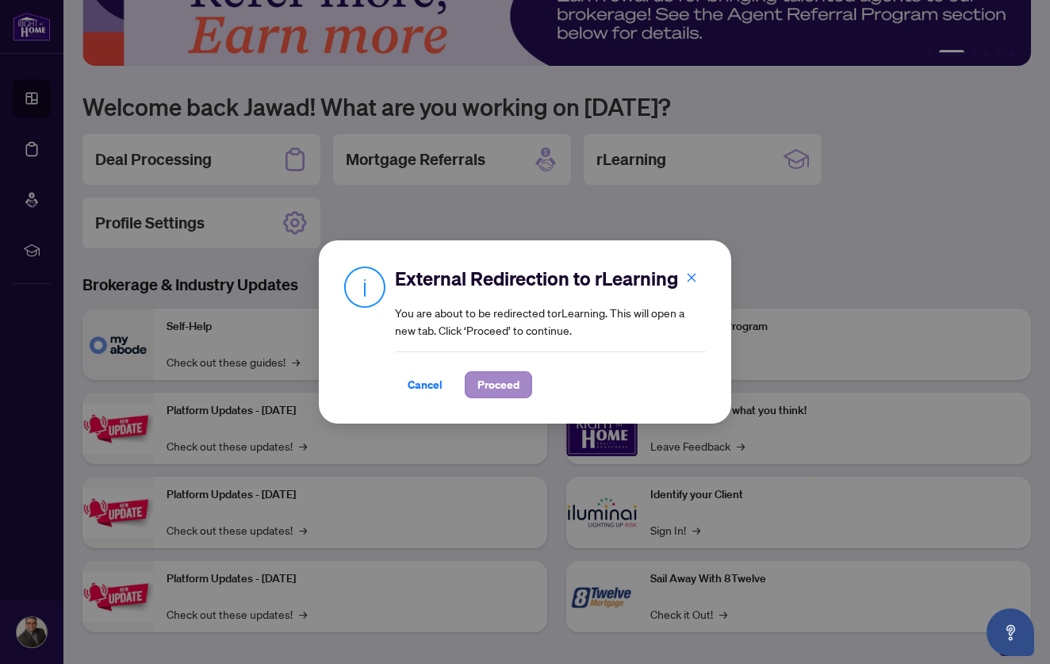
click at [500, 384] on span "Proceed" at bounding box center [499, 384] width 42 height 25
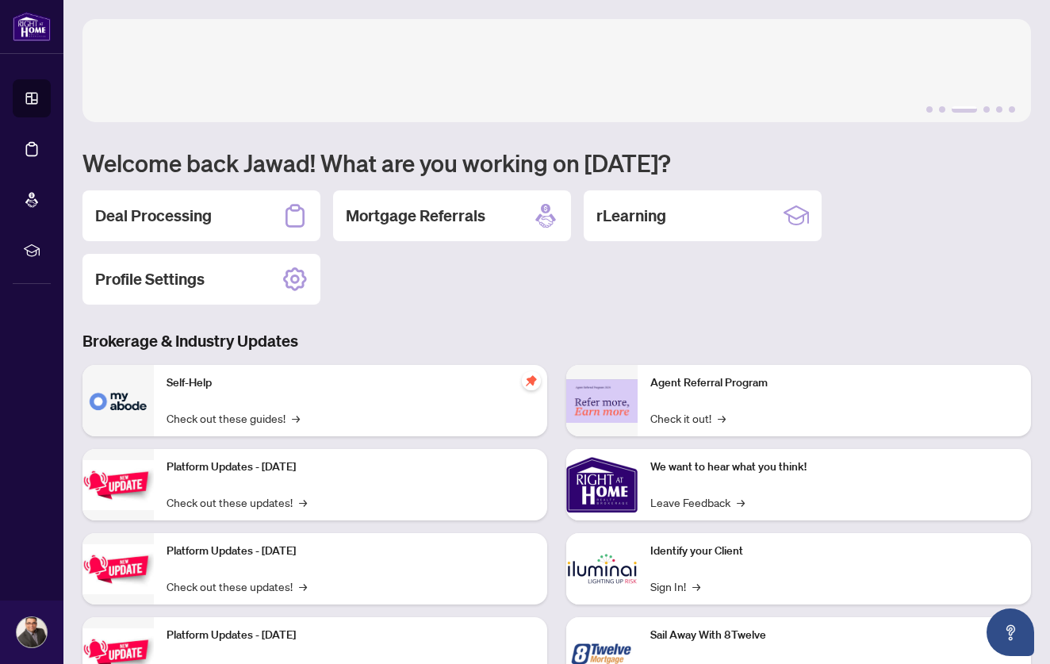
scroll to position [0, 0]
